Goal: Check status: Check status

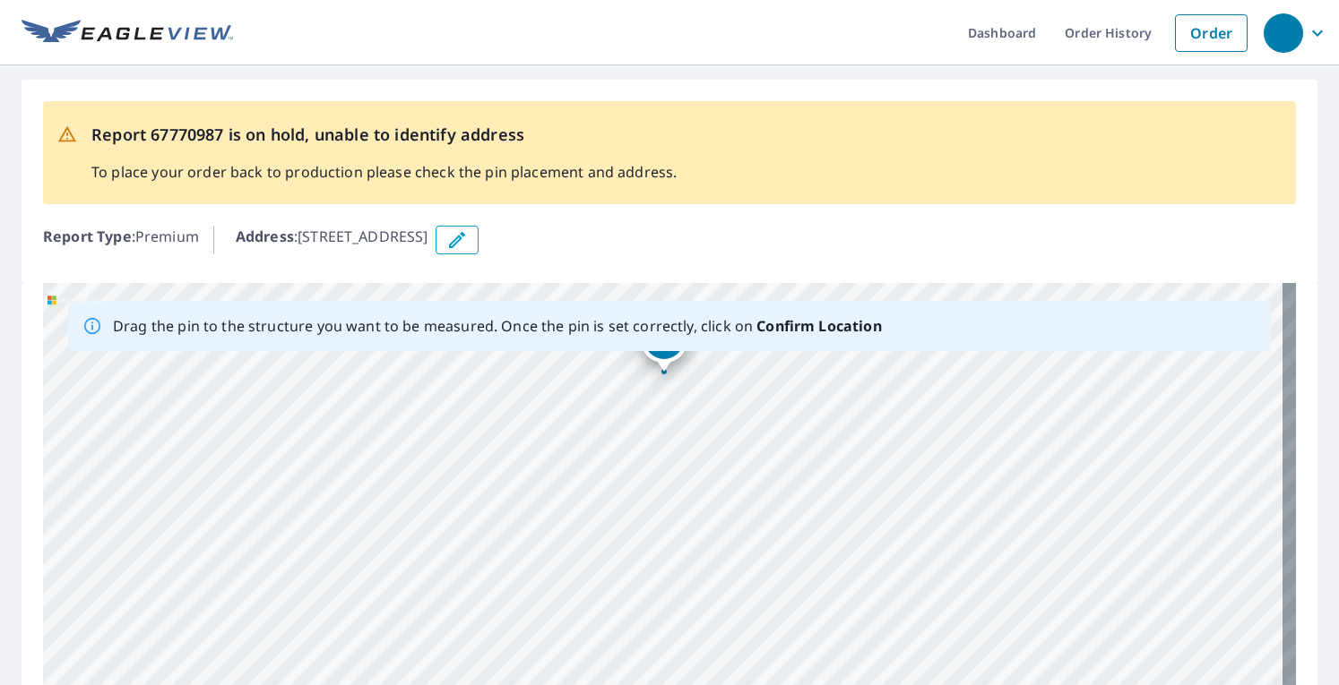
drag, startPoint x: 606, startPoint y: 517, endPoint x: 572, endPoint y: 371, distance: 150.0
click at [572, 371] on div "[STREET_ADDRESS]" at bounding box center [669, 564] width 1253 height 562
drag, startPoint x: 537, startPoint y: 580, endPoint x: 526, endPoint y: 664, distance: 84.9
click at [526, 664] on div "[STREET_ADDRESS]" at bounding box center [669, 564] width 1253 height 562
drag, startPoint x: 568, startPoint y: 519, endPoint x: 586, endPoint y: 720, distance: 202.4
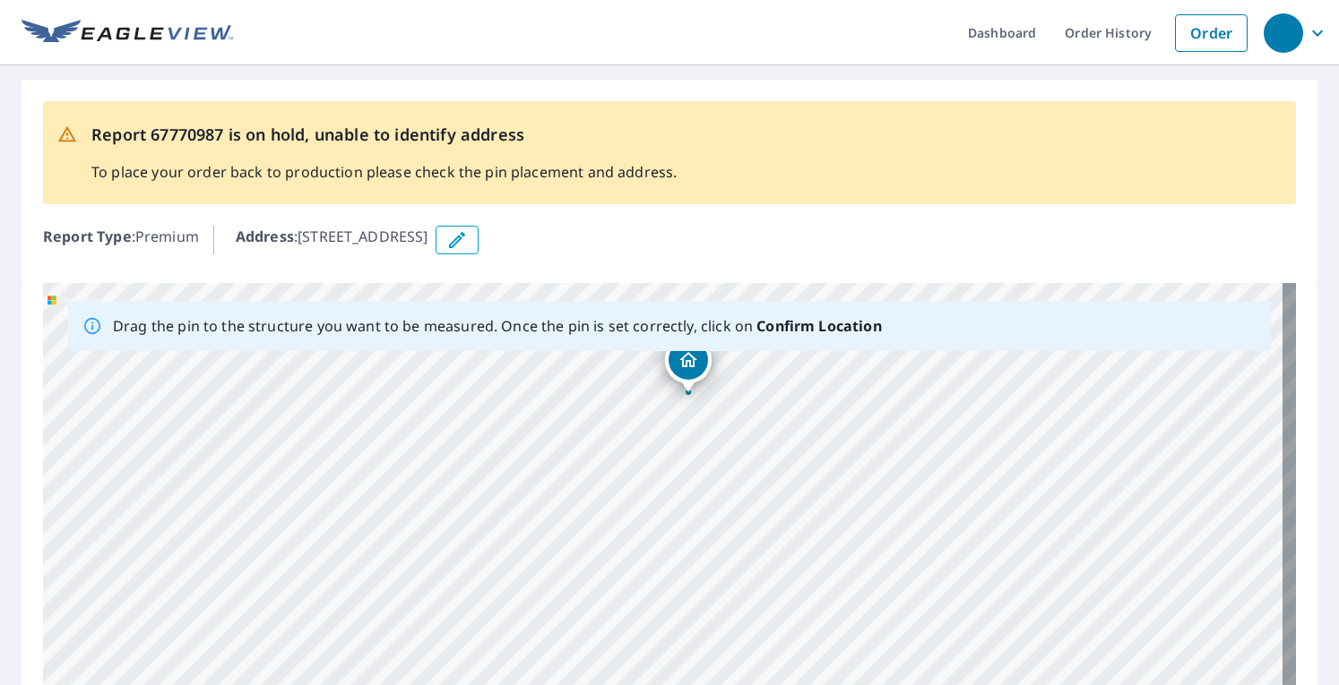
click at [586, 685] on html "Dashboard Order History Order Report 67770987 is on hold, unable to identify ad…" at bounding box center [669, 342] width 1339 height 685
click at [447, 637] on div "[STREET_ADDRESS]" at bounding box center [669, 564] width 1253 height 562
drag, startPoint x: 525, startPoint y: 364, endPoint x: 477, endPoint y: 497, distance: 142.0
drag, startPoint x: 350, startPoint y: 551, endPoint x: 909, endPoint y: 506, distance: 560.0
click at [909, 506] on div "[STREET_ADDRESS]" at bounding box center [669, 564] width 1253 height 562
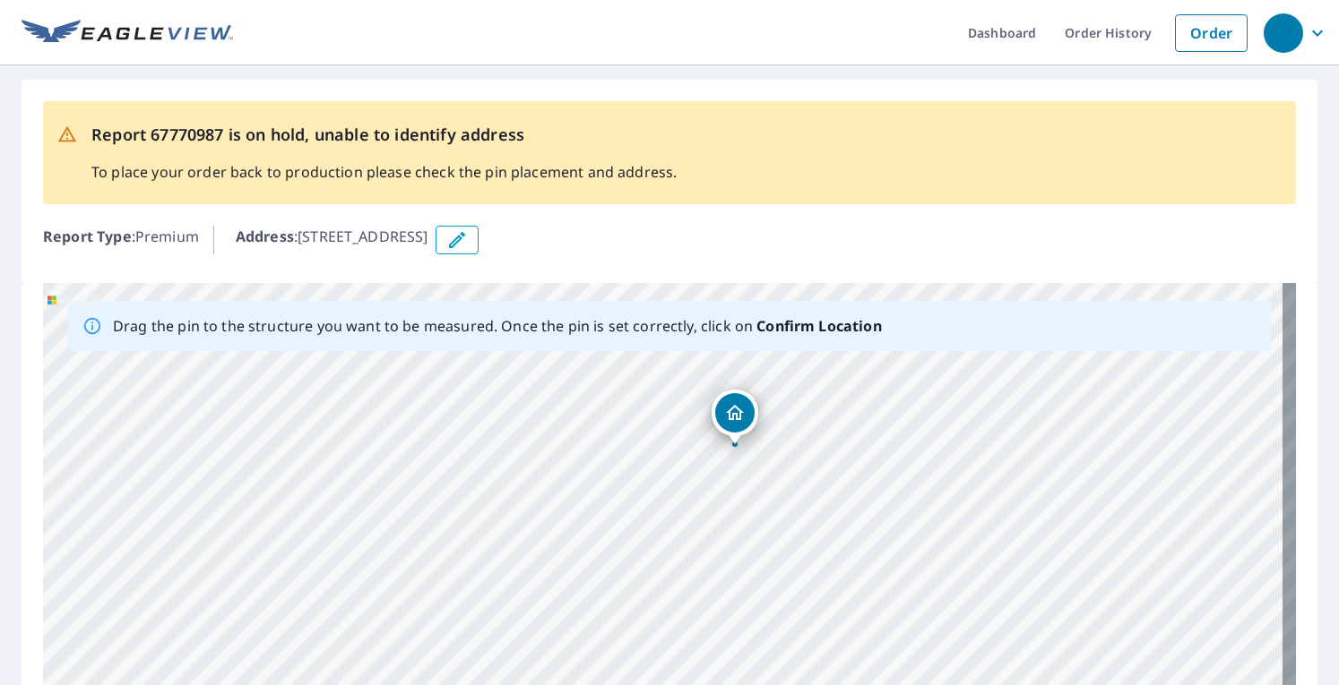
drag, startPoint x: 739, startPoint y: 478, endPoint x: 737, endPoint y: 415, distance: 62.7
click at [737, 415] on div "[STREET_ADDRESS]" at bounding box center [669, 564] width 1253 height 562
drag, startPoint x: 1035, startPoint y: 506, endPoint x: 558, endPoint y: 542, distance: 478.0
click at [558, 542] on div "[STREET_ADDRESS]" at bounding box center [669, 564] width 1253 height 562
drag, startPoint x: 1093, startPoint y: 461, endPoint x: 518, endPoint y: 616, distance: 595.8
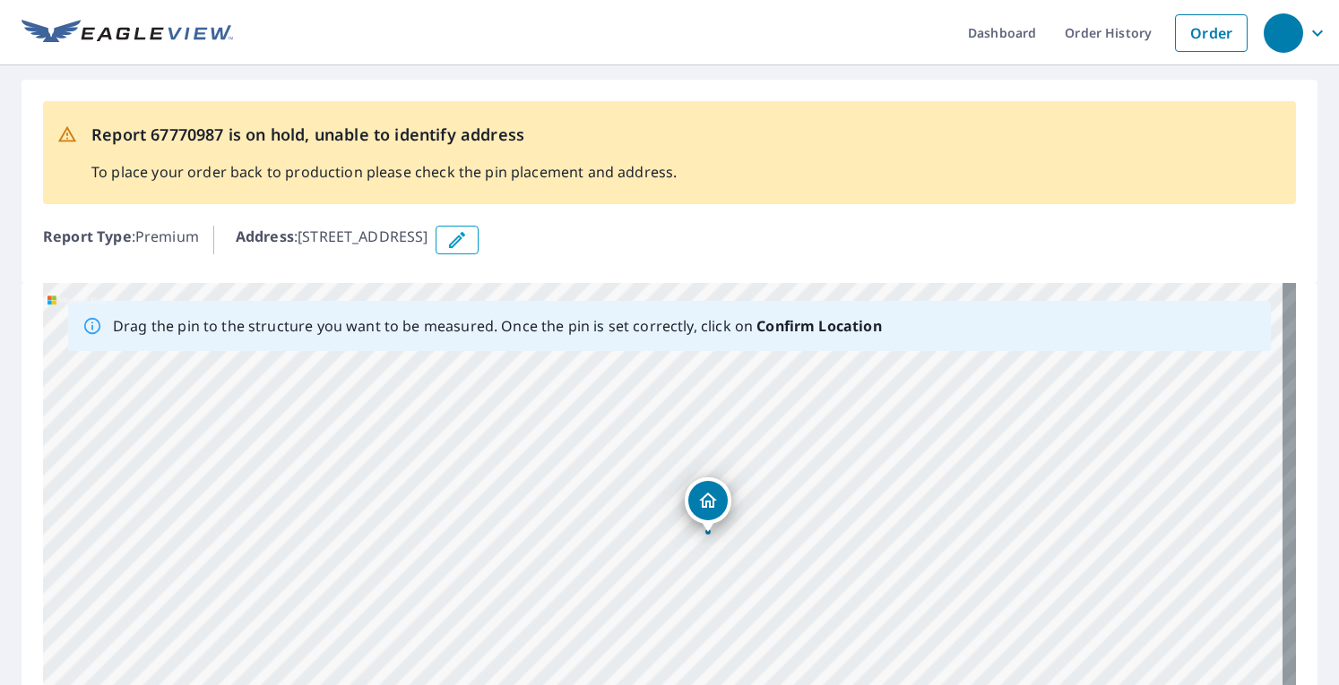
click at [518, 616] on div "[STREET_ADDRESS]" at bounding box center [669, 564] width 1253 height 562
click at [705, 503] on icon "Dropped pin, building 1, Residential property, 5763 Lentzier Trce Jeffersonvill…" at bounding box center [708, 500] width 18 height 15
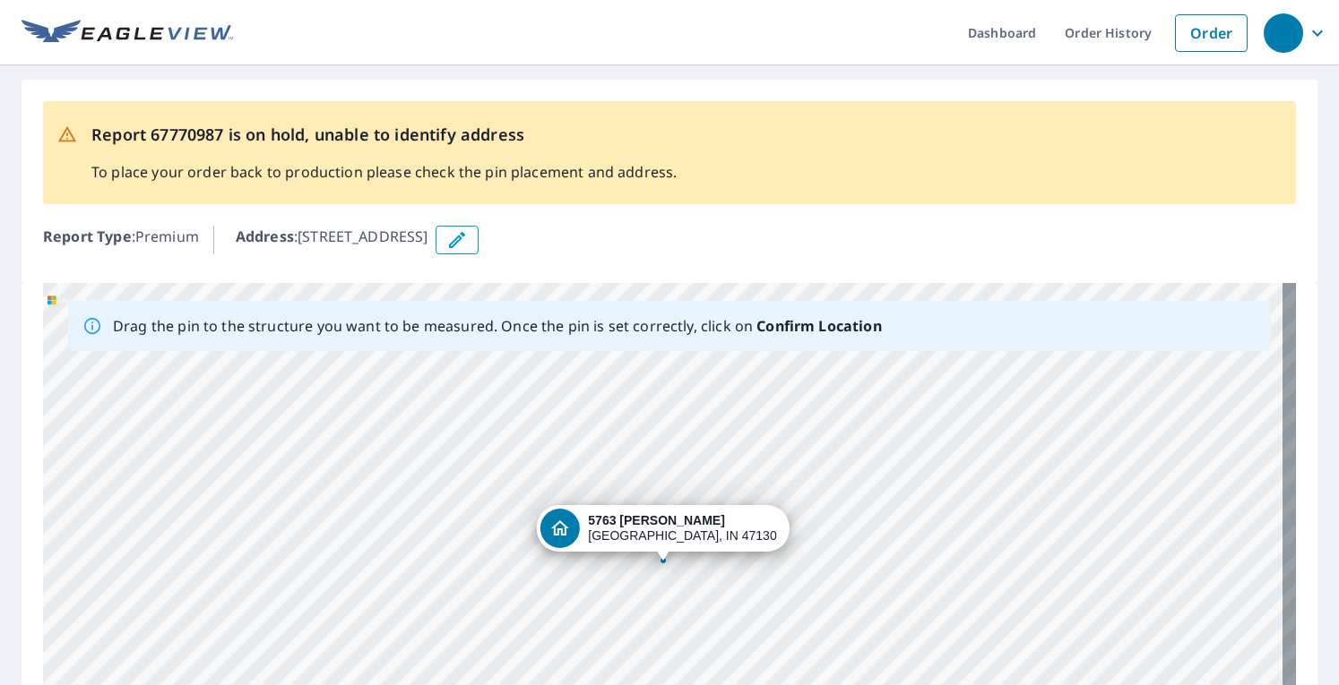
click at [789, 327] on b "Confirm Location" at bounding box center [818, 326] width 125 height 20
click at [465, 237] on icon "button" at bounding box center [457, 240] width 16 height 16
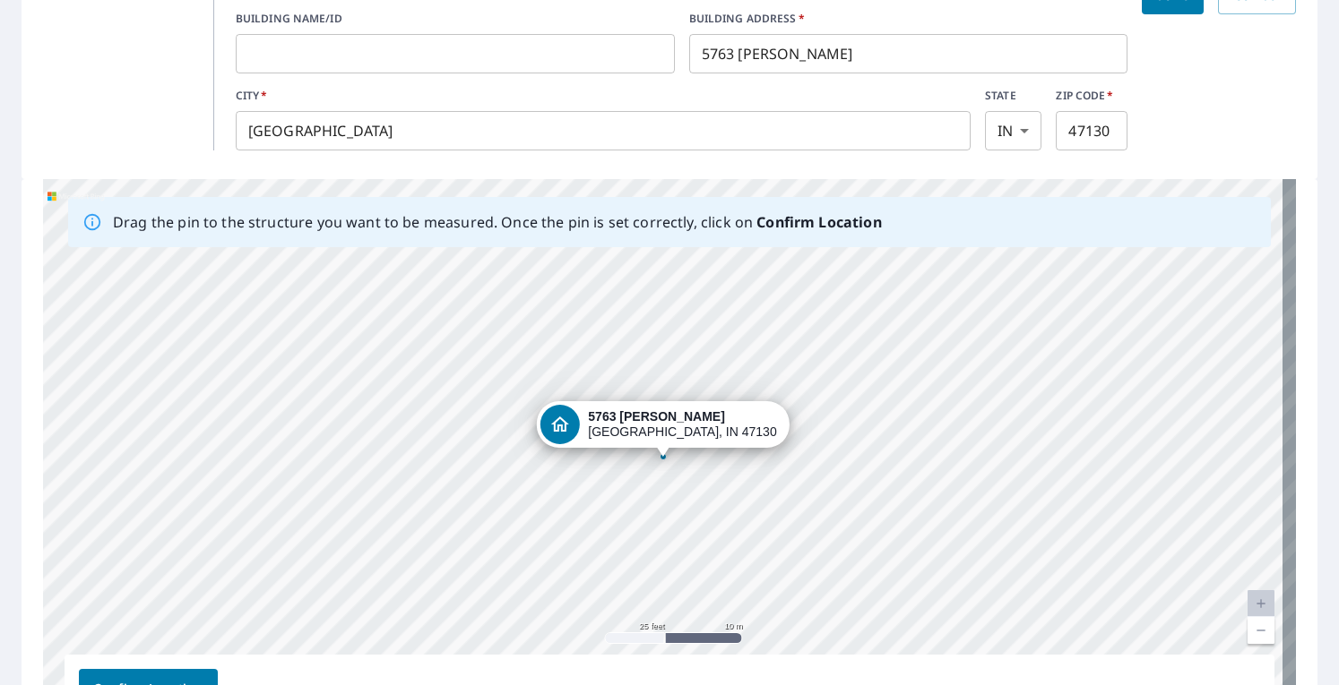
scroll to position [269, 0]
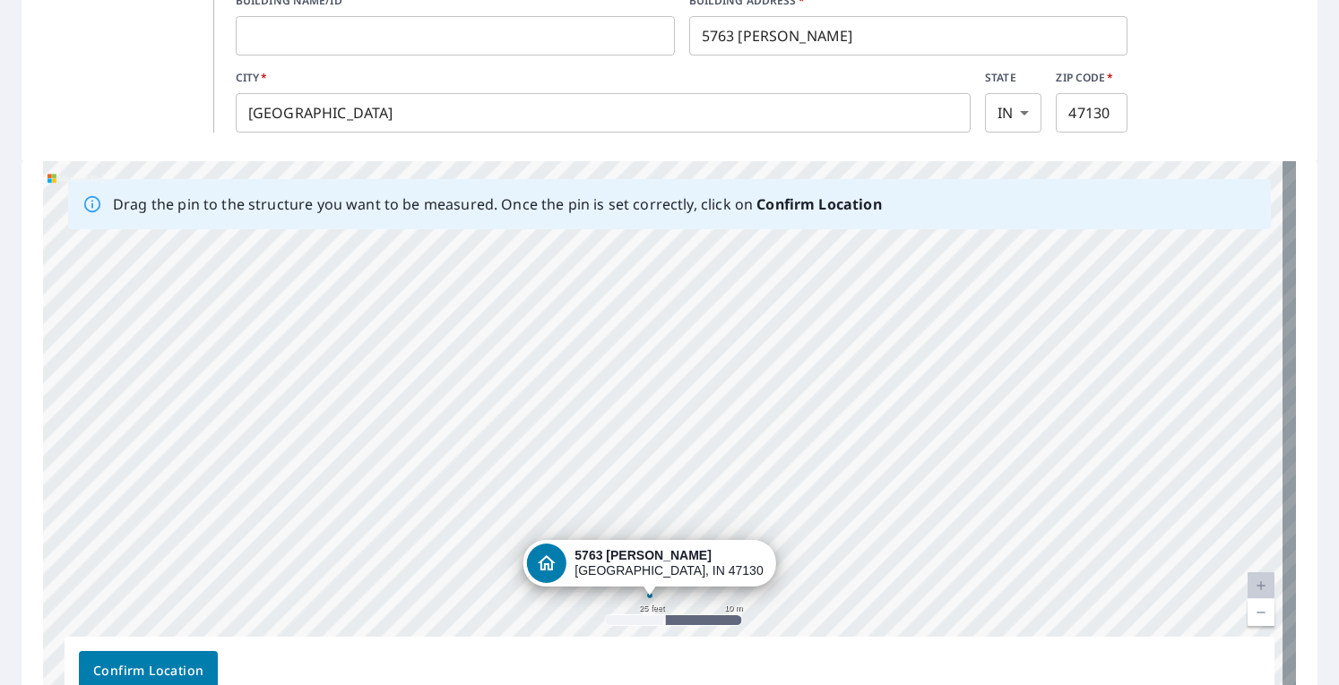
drag, startPoint x: 773, startPoint y: 341, endPoint x: 760, endPoint y: 498, distance: 157.4
click at [760, 498] on div "[STREET_ADDRESS]" at bounding box center [669, 442] width 1253 height 562
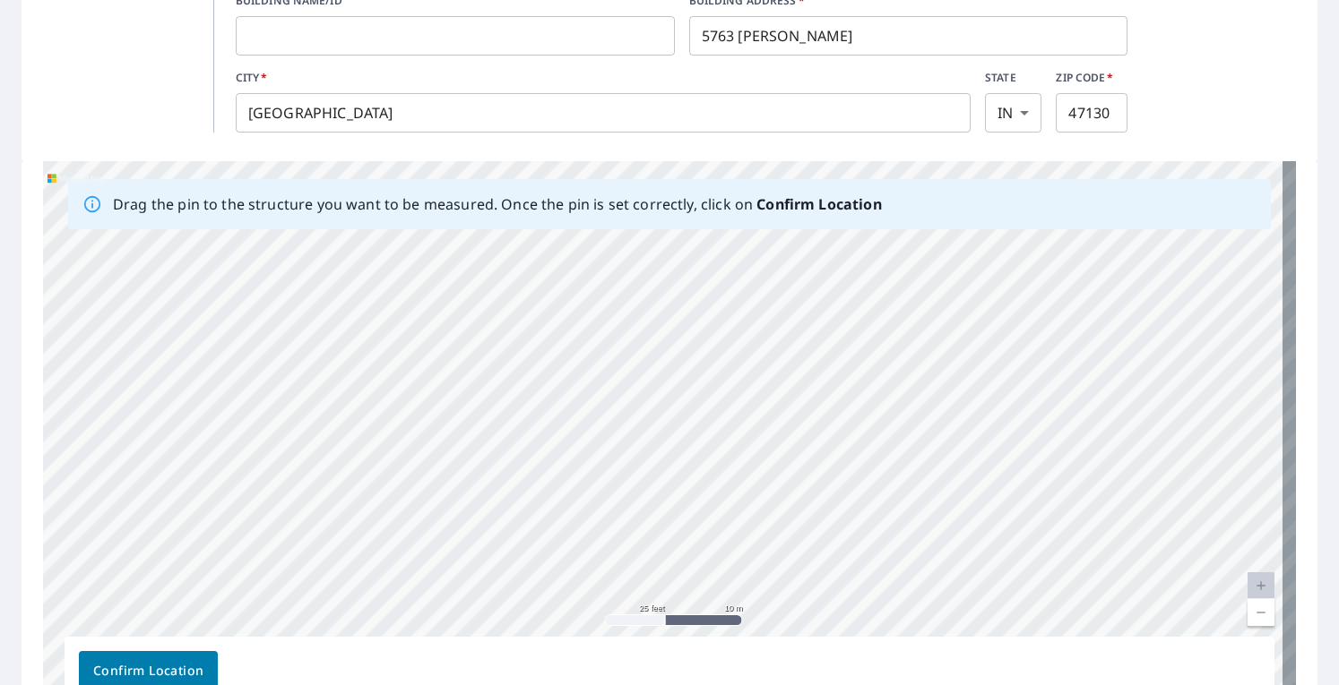
drag, startPoint x: 792, startPoint y: 390, endPoint x: 904, endPoint y: 675, distance: 306.2
click at [904, 675] on div "Drag the pin to the structure you want to be measured. Once the pin is set corr…" at bounding box center [669, 442] width 1253 height 562
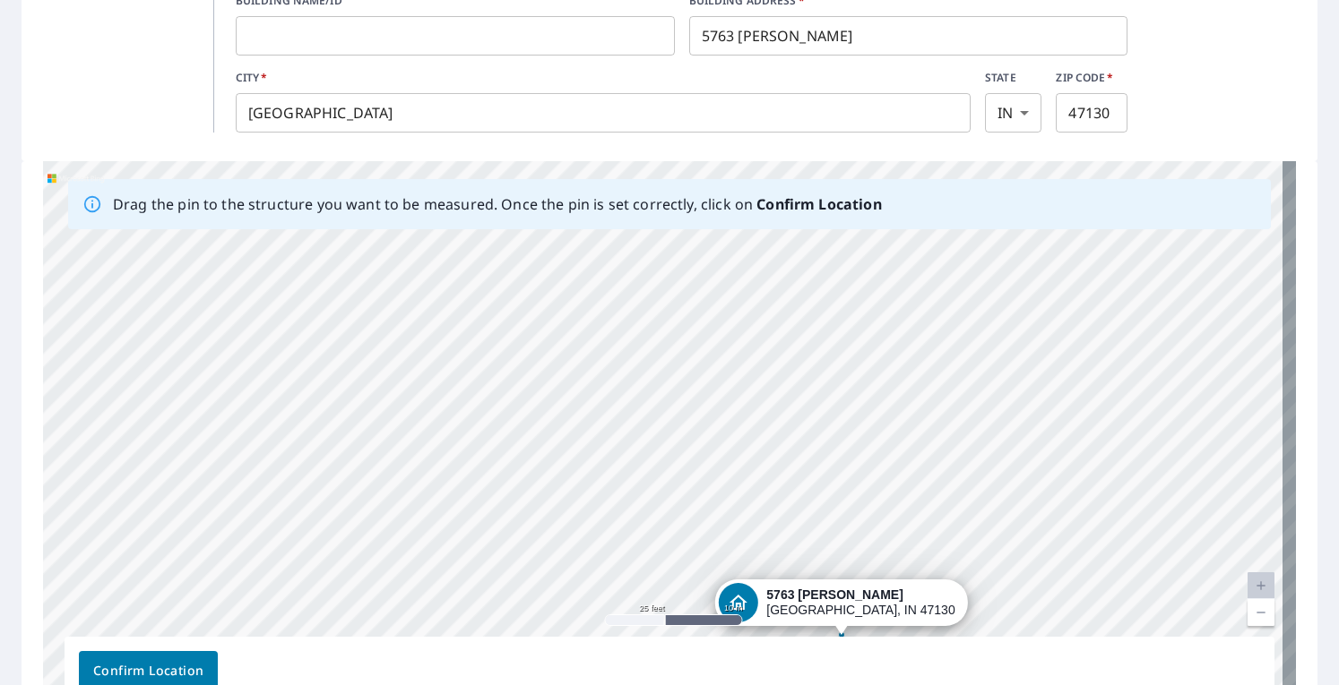
click at [1016, 531] on div "[STREET_ADDRESS]" at bounding box center [669, 442] width 1253 height 562
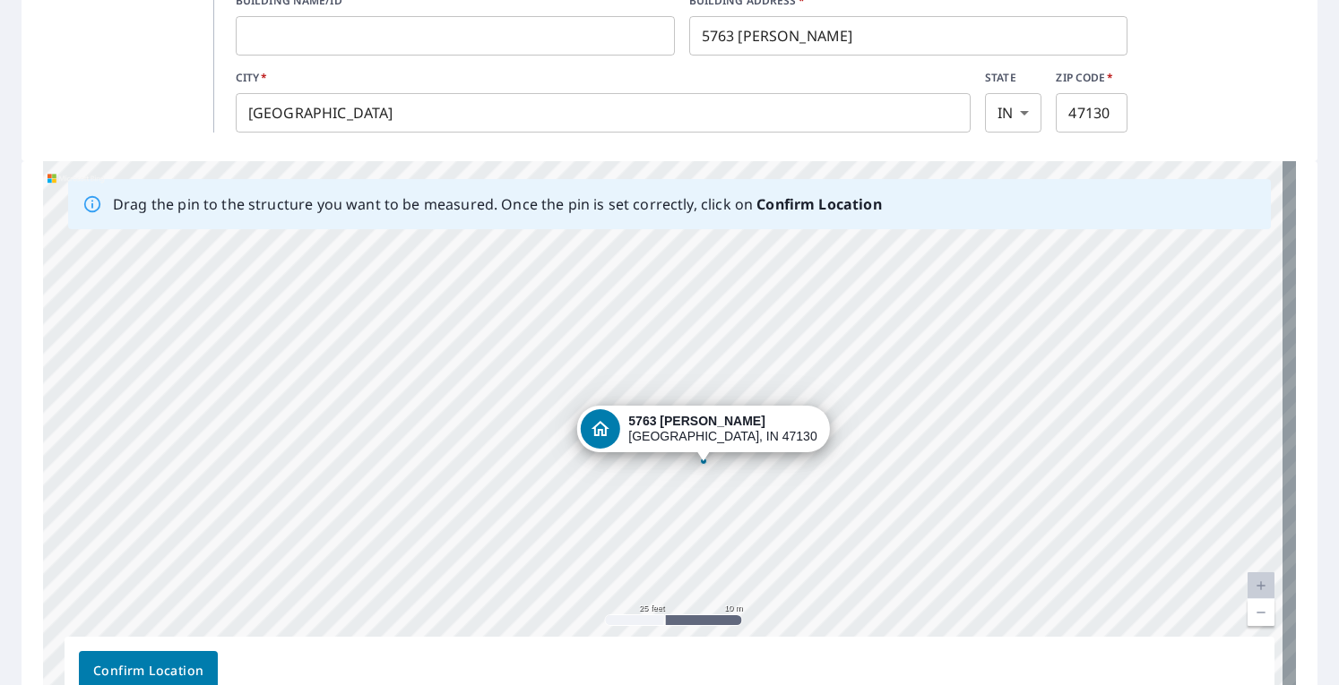
drag, startPoint x: 928, startPoint y: 513, endPoint x: 721, endPoint y: 203, distance: 372.0
click at [721, 203] on div "Drag the pin to the structure you want to be measured. Once the pin is set corr…" at bounding box center [669, 442] width 1253 height 562
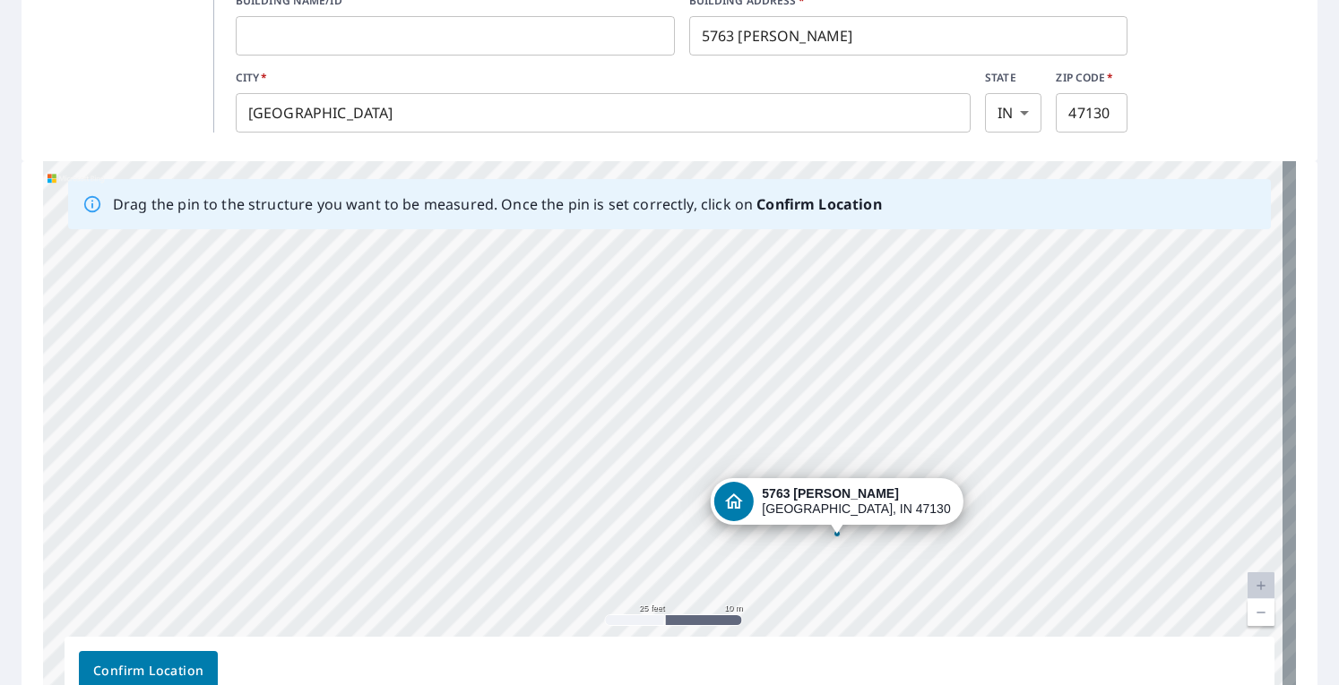
click at [892, 310] on div "[STREET_ADDRESS]" at bounding box center [669, 442] width 1253 height 562
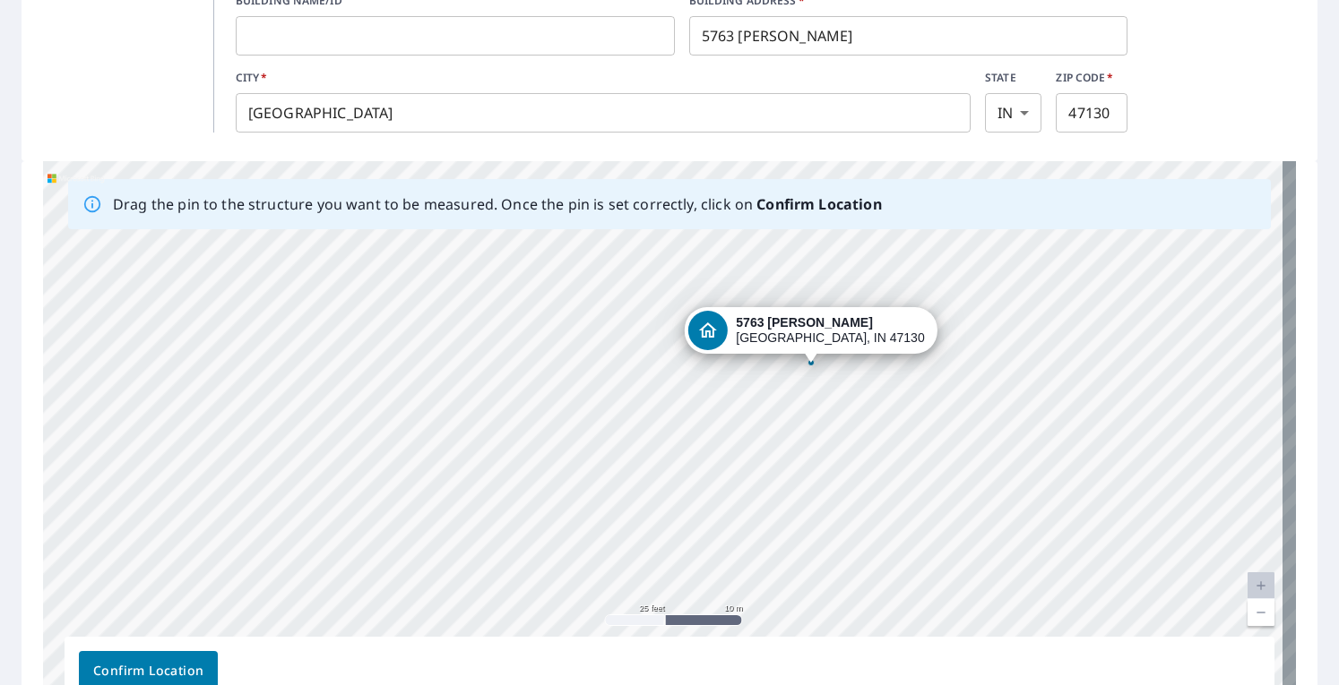
drag, startPoint x: 988, startPoint y: 583, endPoint x: 962, endPoint y: 412, distance: 173.1
click at [962, 412] on div "[STREET_ADDRESS]" at bounding box center [669, 442] width 1253 height 562
click at [160, 670] on span "Confirm Location" at bounding box center [148, 671] width 110 height 22
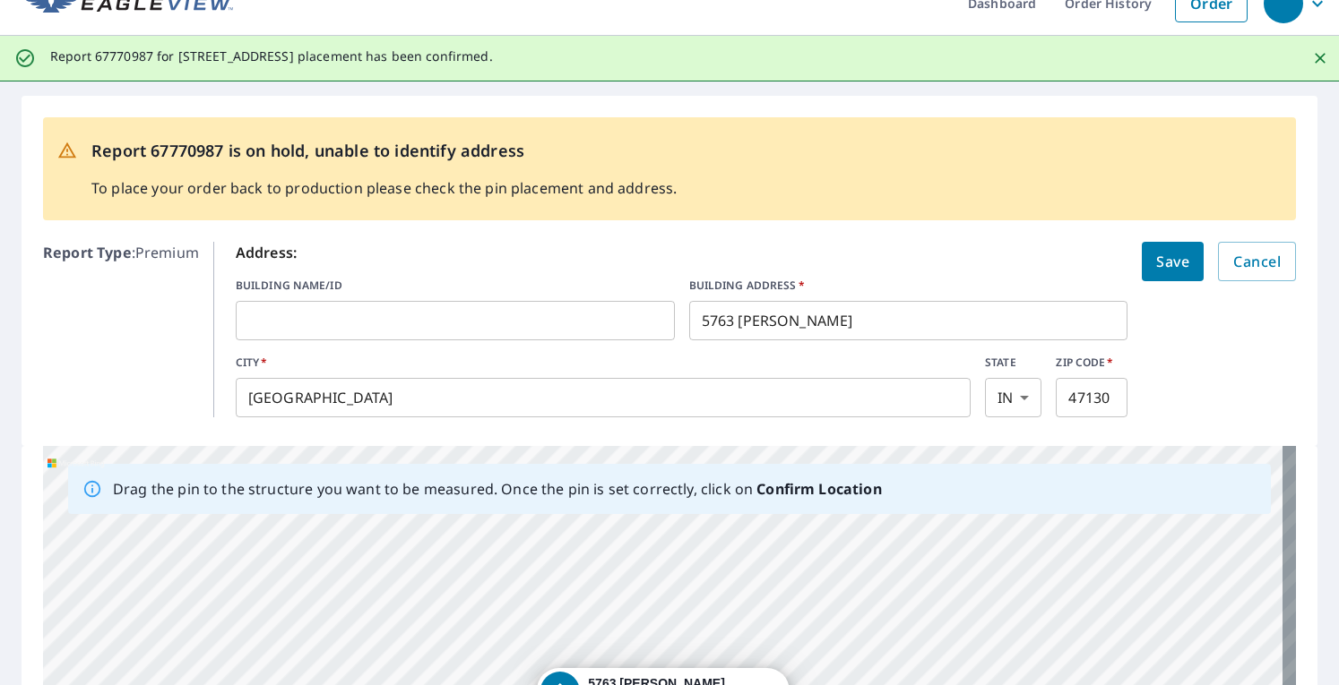
scroll to position [0, 0]
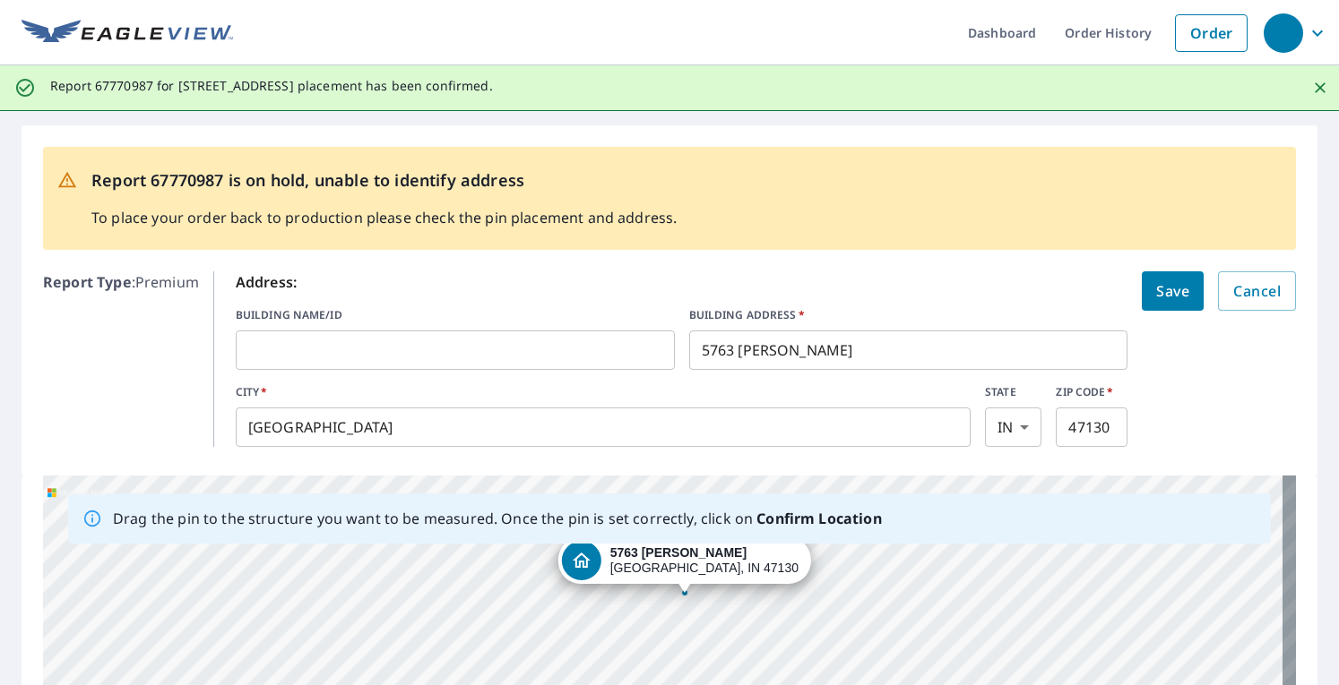
drag, startPoint x: 680, startPoint y: 626, endPoint x: 798, endPoint y: 564, distance: 133.5
click at [1176, 289] on button "Save" at bounding box center [1173, 290] width 62 height 39
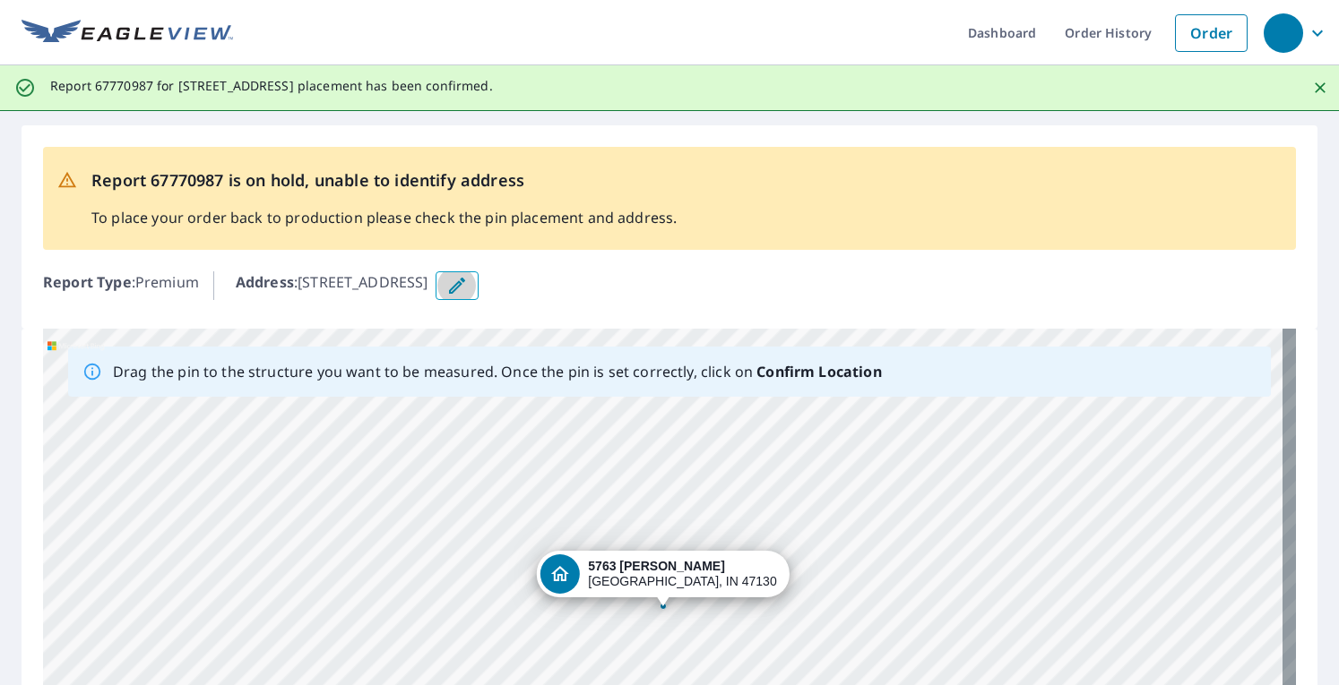
click at [465, 289] on icon "button" at bounding box center [457, 286] width 16 height 16
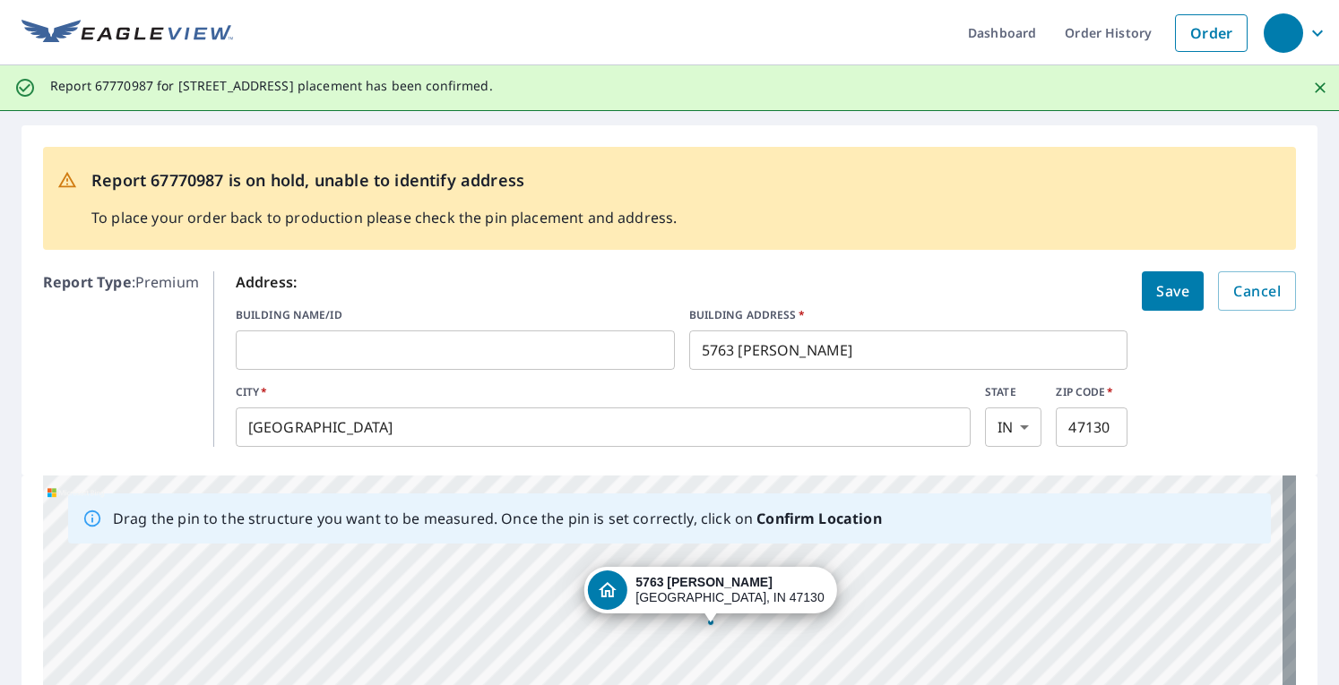
drag, startPoint x: 780, startPoint y: 588, endPoint x: 842, endPoint y: 425, distance: 174.7
click at [842, 425] on div "Report 67770987 is on hold, unable to identify address To place your order back…" at bounding box center [669, 592] width 1339 height 962
